Goal: Information Seeking & Learning: Compare options

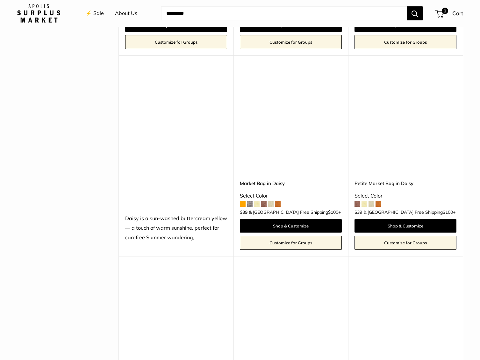
scroll to position [606, 0]
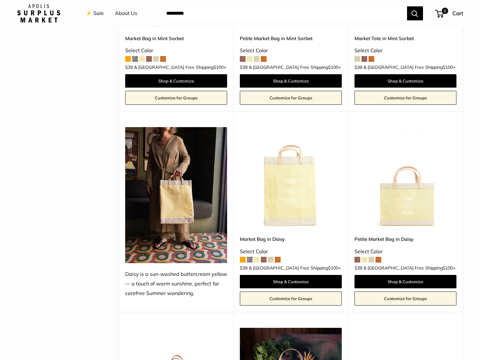
click at [0, 0] on img at bounding box center [0, 0] width 0 height 0
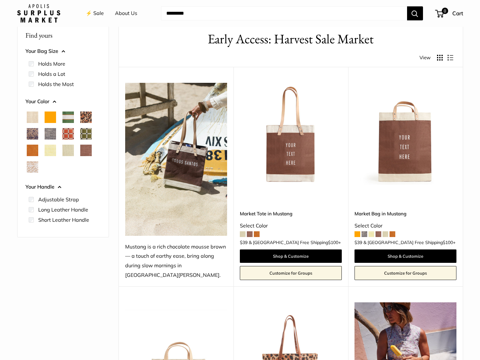
scroll to position [18, 0]
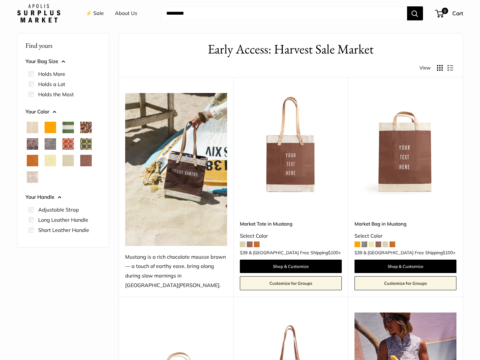
click at [0, 0] on img at bounding box center [0, 0] width 0 height 0
click at [365, 242] on span at bounding box center [365, 245] width 6 height 6
click at [379, 242] on span at bounding box center [379, 245] width 6 height 6
click at [364, 242] on span at bounding box center [365, 245] width 6 height 6
click at [394, 242] on span at bounding box center [393, 245] width 6 height 6
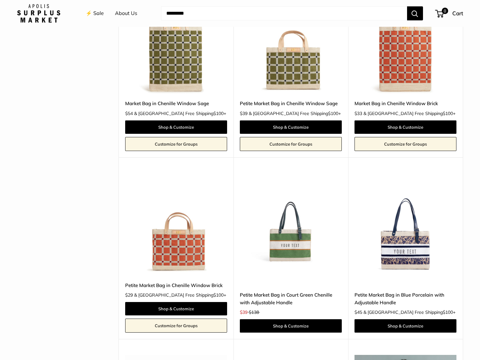
scroll to position [1431, 0]
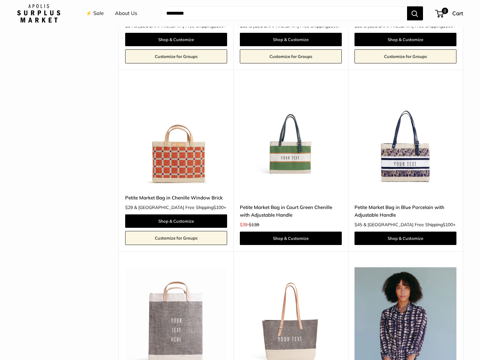
click at [0, 0] on img at bounding box center [0, 0] width 0 height 0
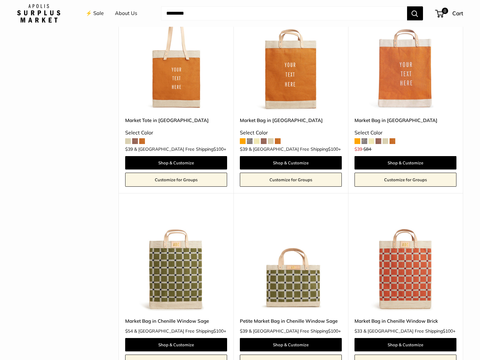
scroll to position [797, 0]
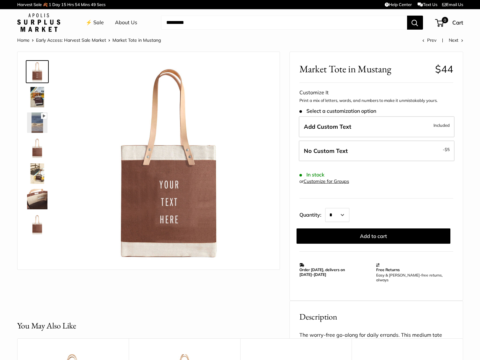
click at [38, 166] on img at bounding box center [37, 173] width 20 height 20
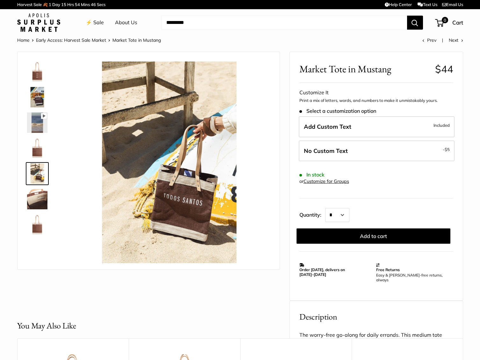
click at [36, 94] on img at bounding box center [37, 97] width 20 height 20
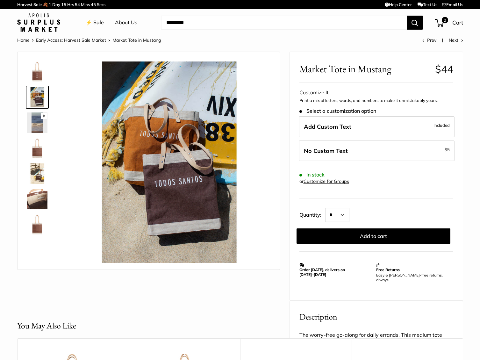
click at [34, 196] on img at bounding box center [37, 199] width 20 height 20
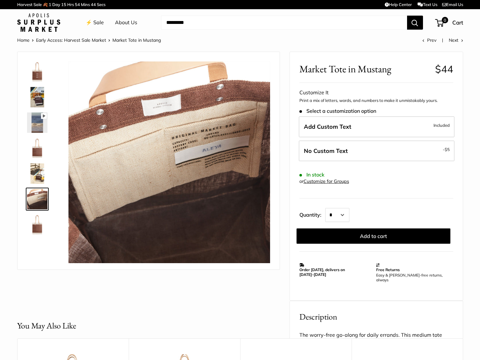
click at [38, 224] on img at bounding box center [37, 224] width 20 height 20
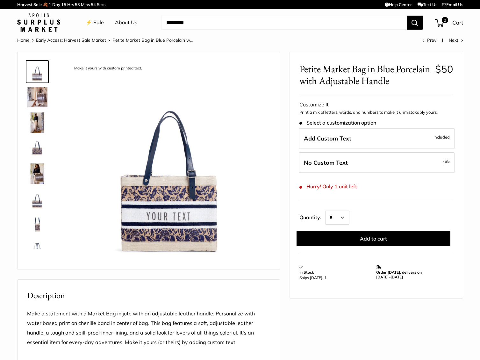
click at [37, 171] on img at bounding box center [37, 173] width 20 height 20
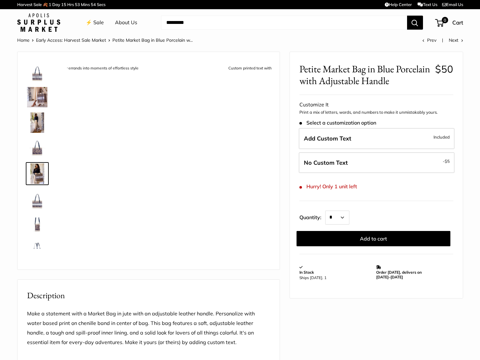
scroll to position [15, 0]
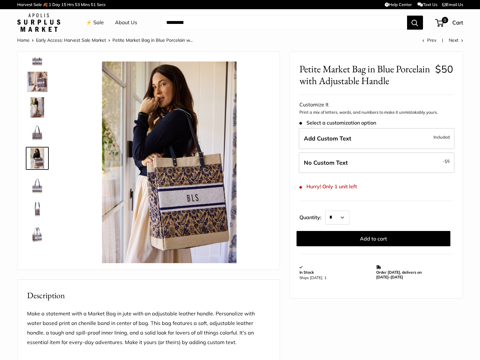
click at [40, 138] on img at bounding box center [37, 133] width 20 height 20
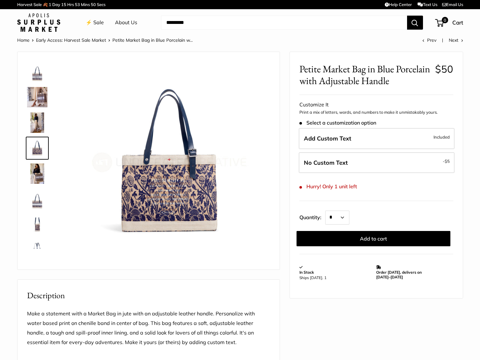
click at [40, 119] on img at bounding box center [37, 123] width 20 height 20
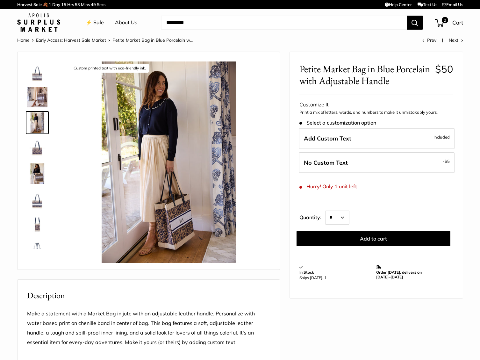
click at [37, 100] on img at bounding box center [37, 97] width 20 height 20
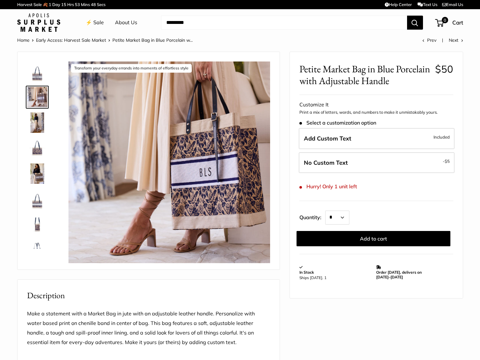
click at [35, 75] on img at bounding box center [37, 72] width 20 height 20
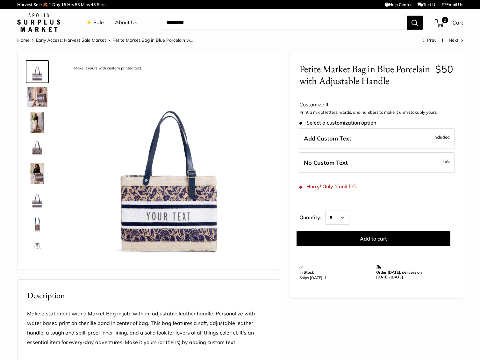
click at [35, 202] on img at bounding box center [37, 199] width 20 height 20
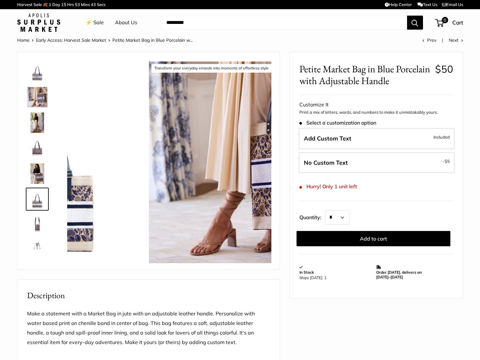
scroll to position [15, 0]
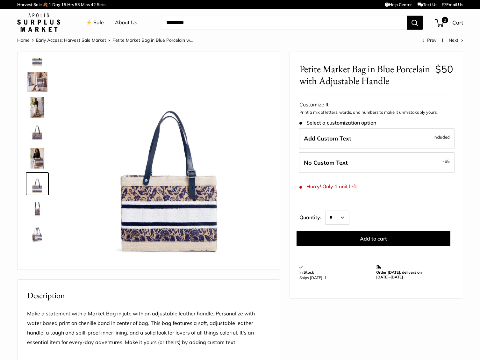
click at [37, 235] on img at bounding box center [37, 235] width 20 height 20
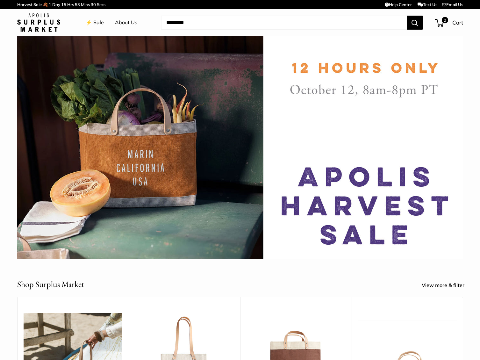
scroll to position [121, 0]
